Goal: Transaction & Acquisition: Purchase product/service

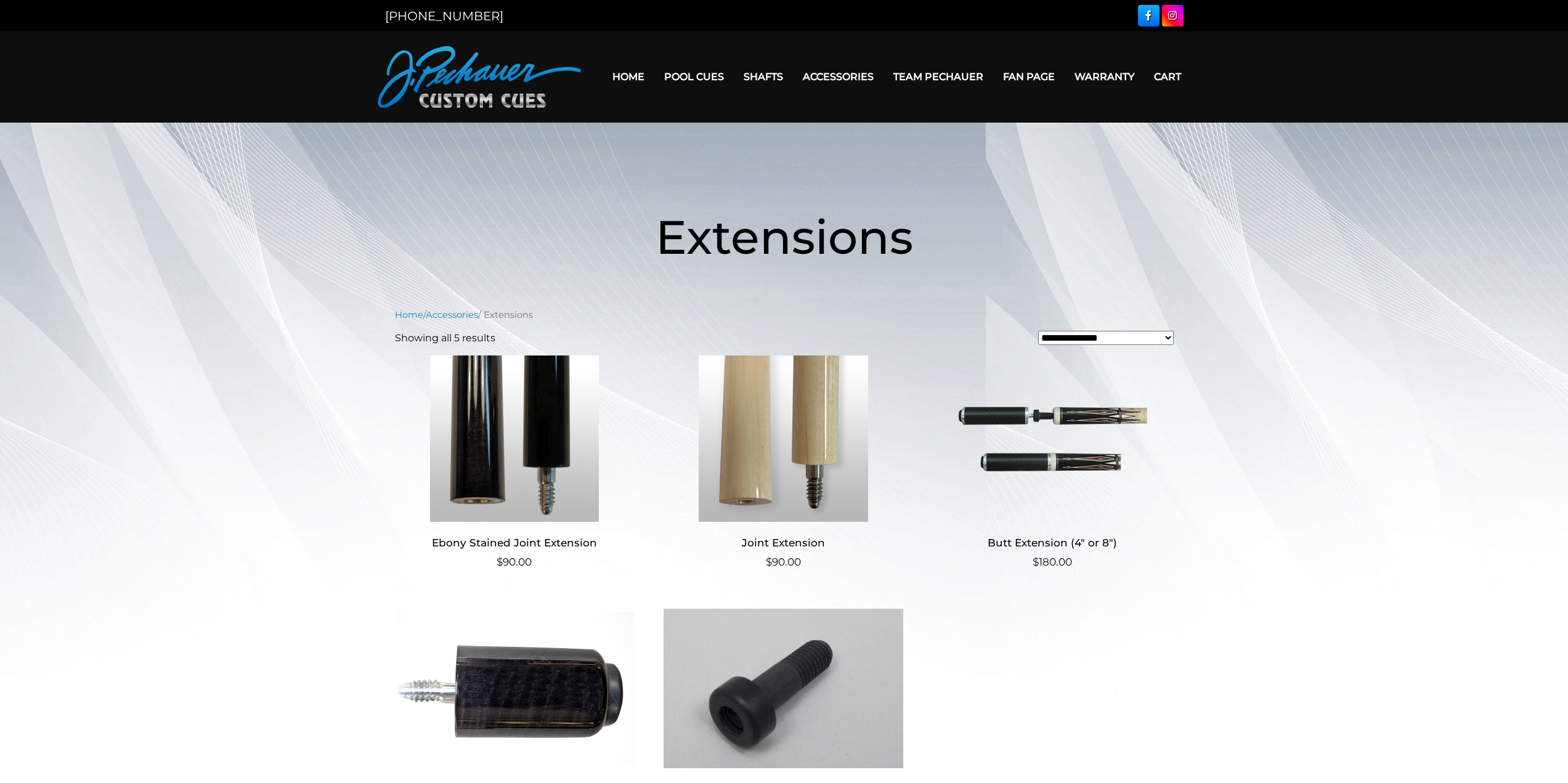
scroll to position [185, 0]
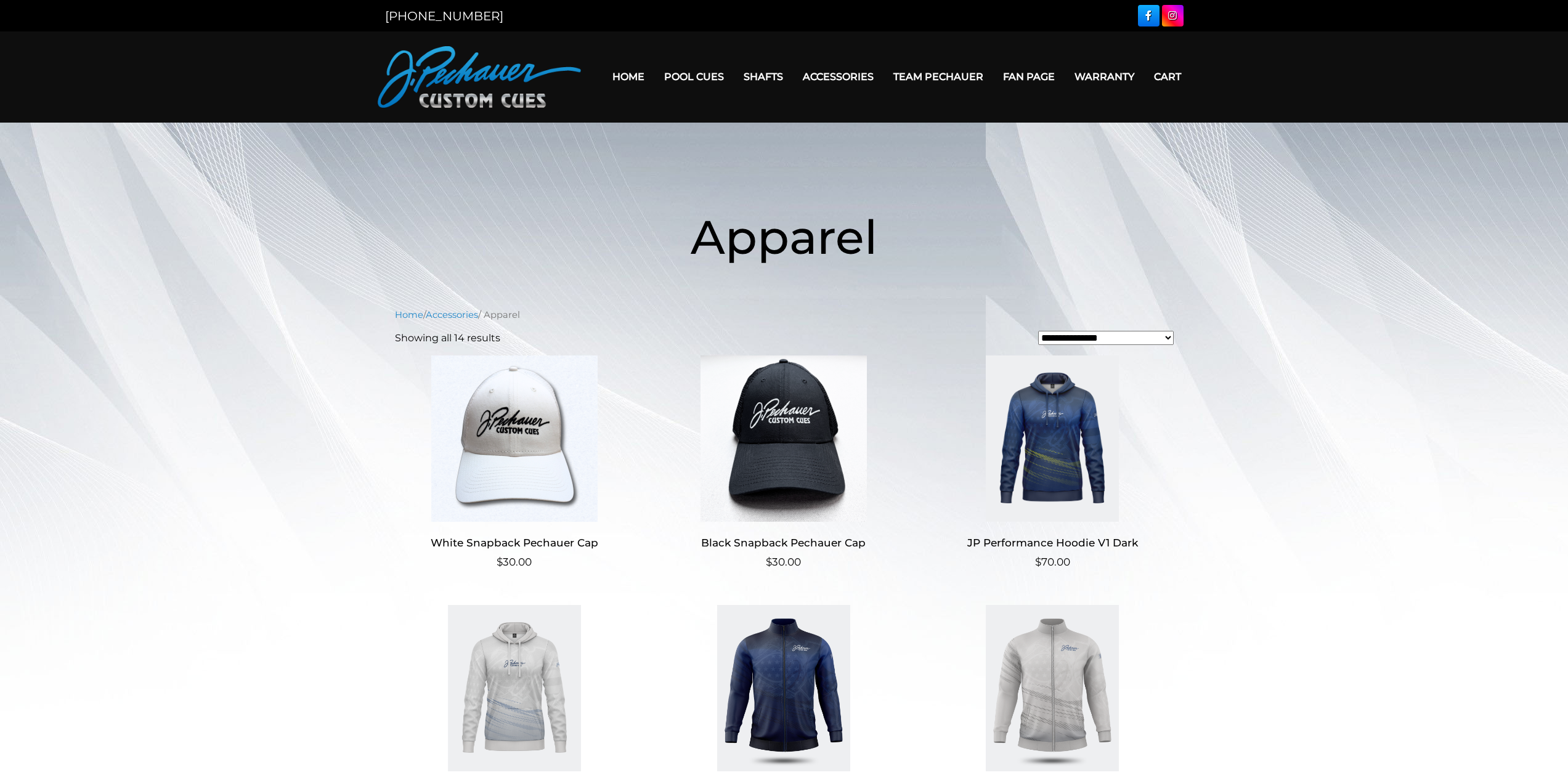
click at [1168, 78] on link "Cart" at bounding box center [1167, 77] width 47 height 31
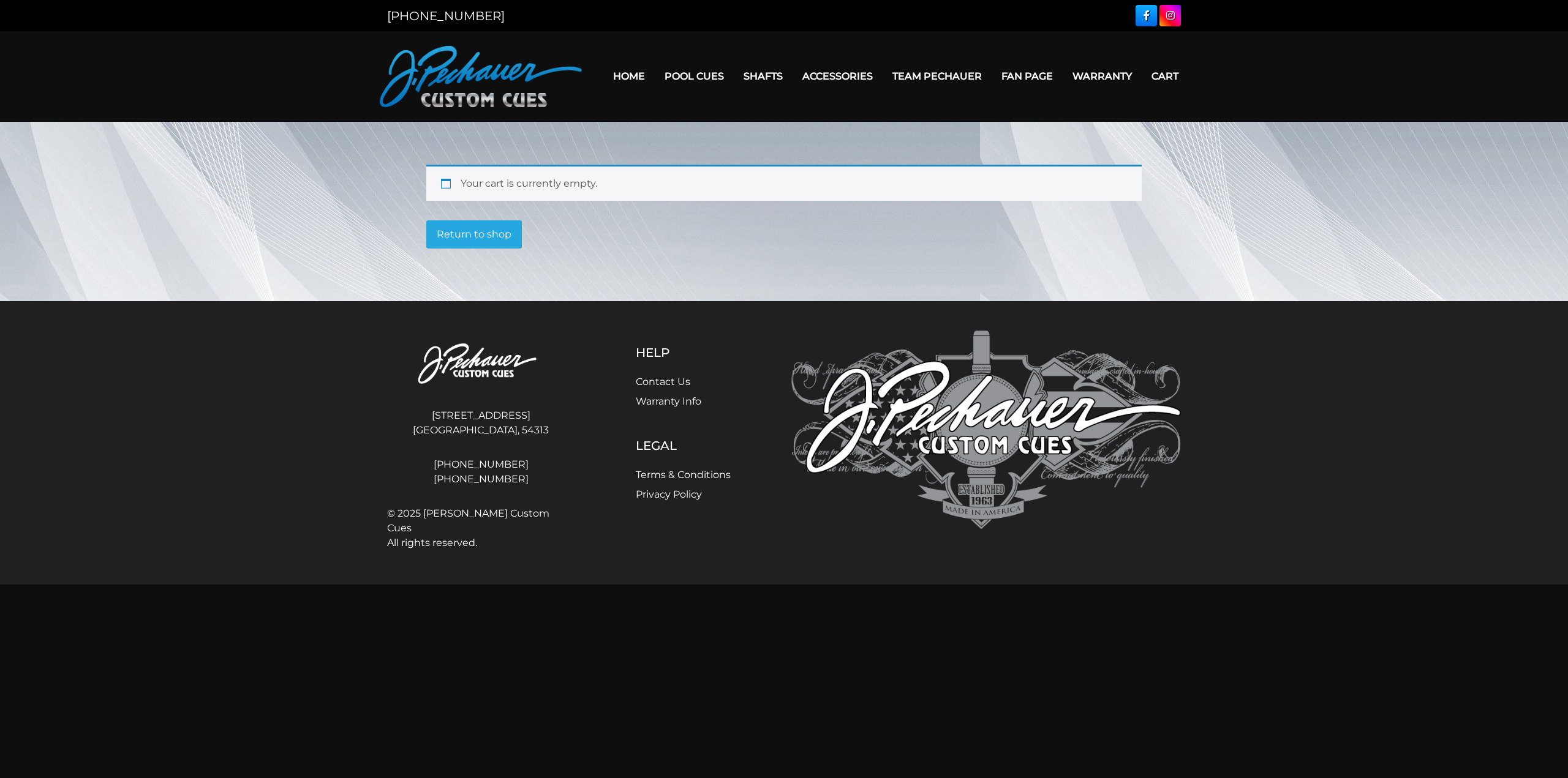
click at [482, 227] on link "Return to shop" at bounding box center [474, 234] width 95 height 28
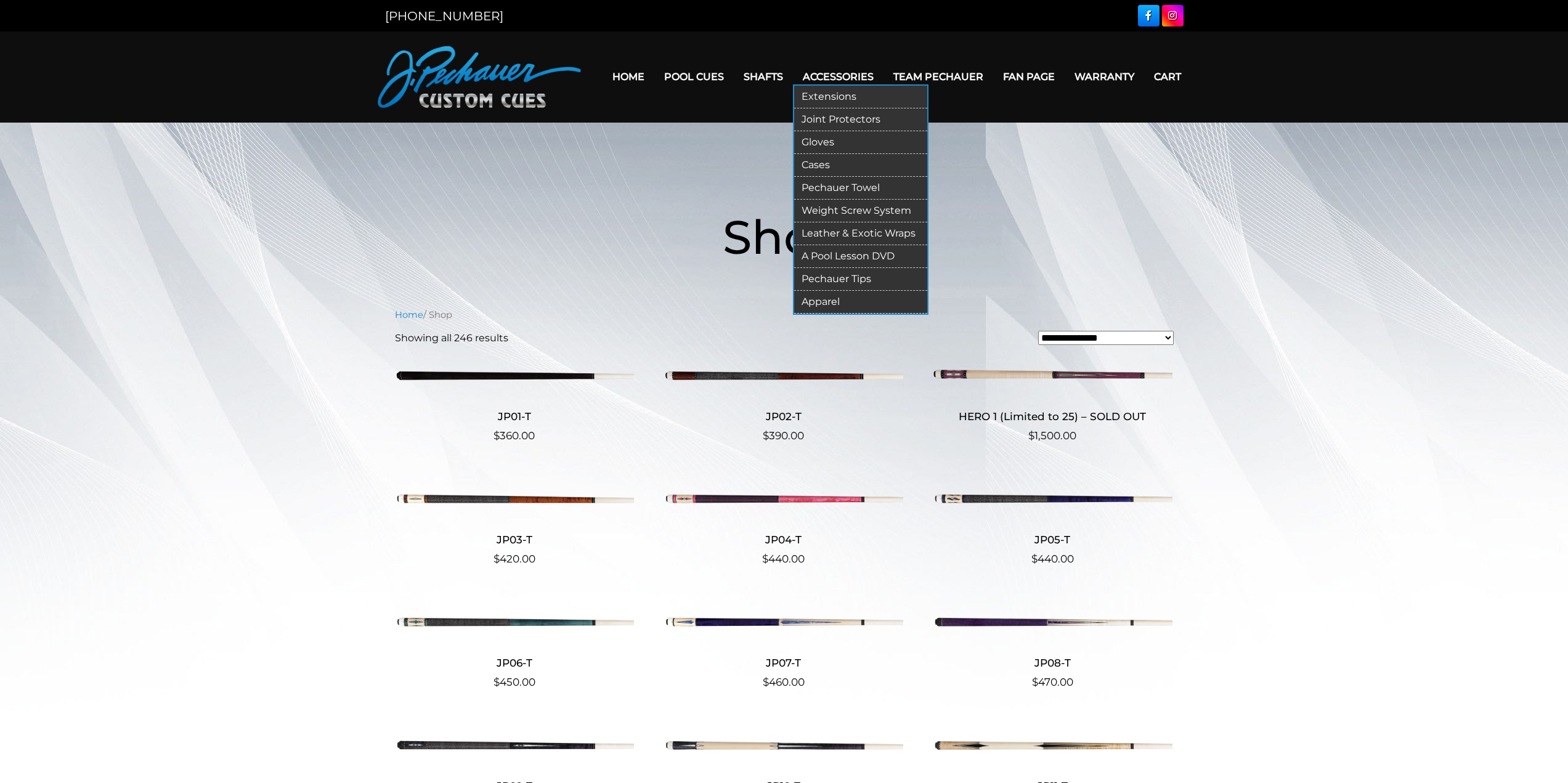
click at [831, 211] on link "Weight Screw System" at bounding box center [861, 211] width 133 height 23
